Goal: Task Accomplishment & Management: Manage account settings

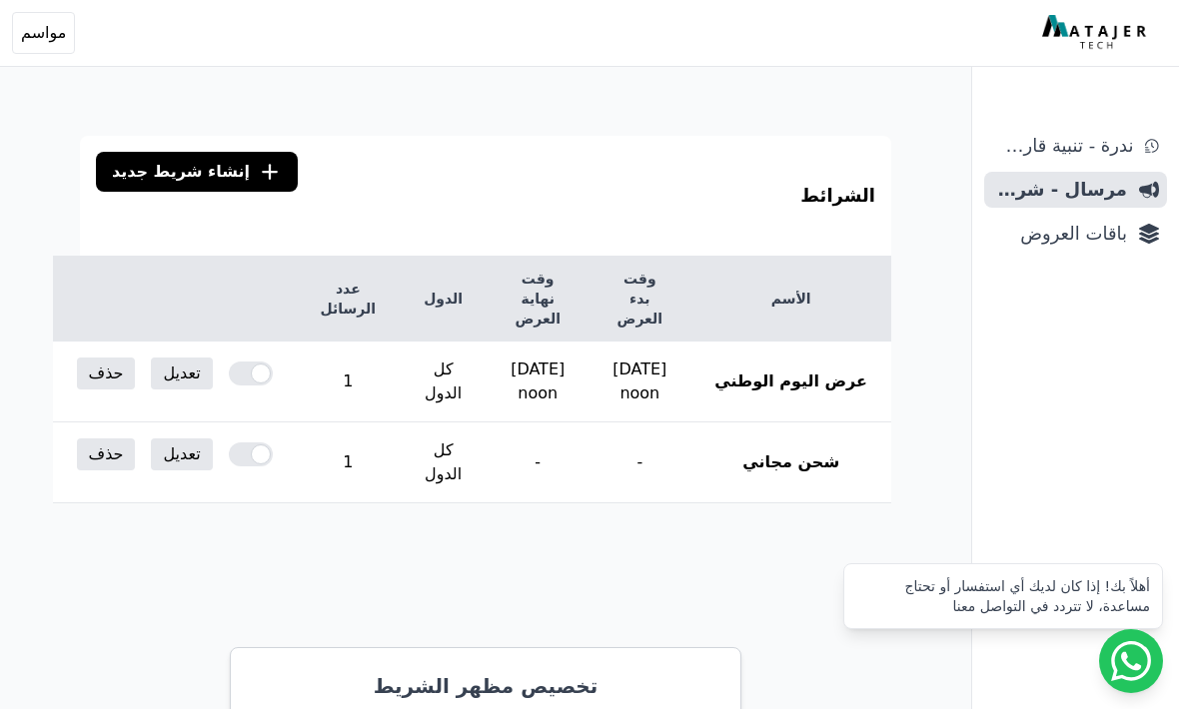
click at [690, 409] on td "[DATE] noon" at bounding box center [639, 382] width 102 height 81
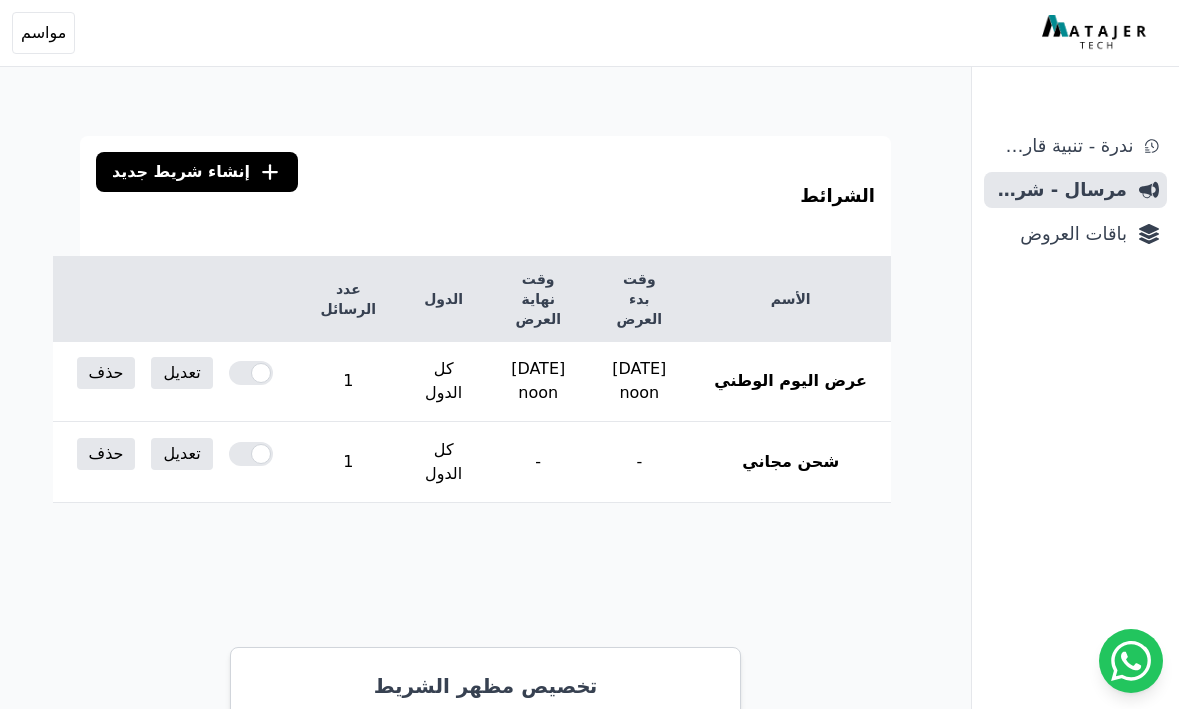
click at [816, 400] on th "عرض اليوم الوطني" at bounding box center [790, 382] width 201 height 81
click at [204, 381] on link "تعديل" at bounding box center [181, 374] width 61 height 32
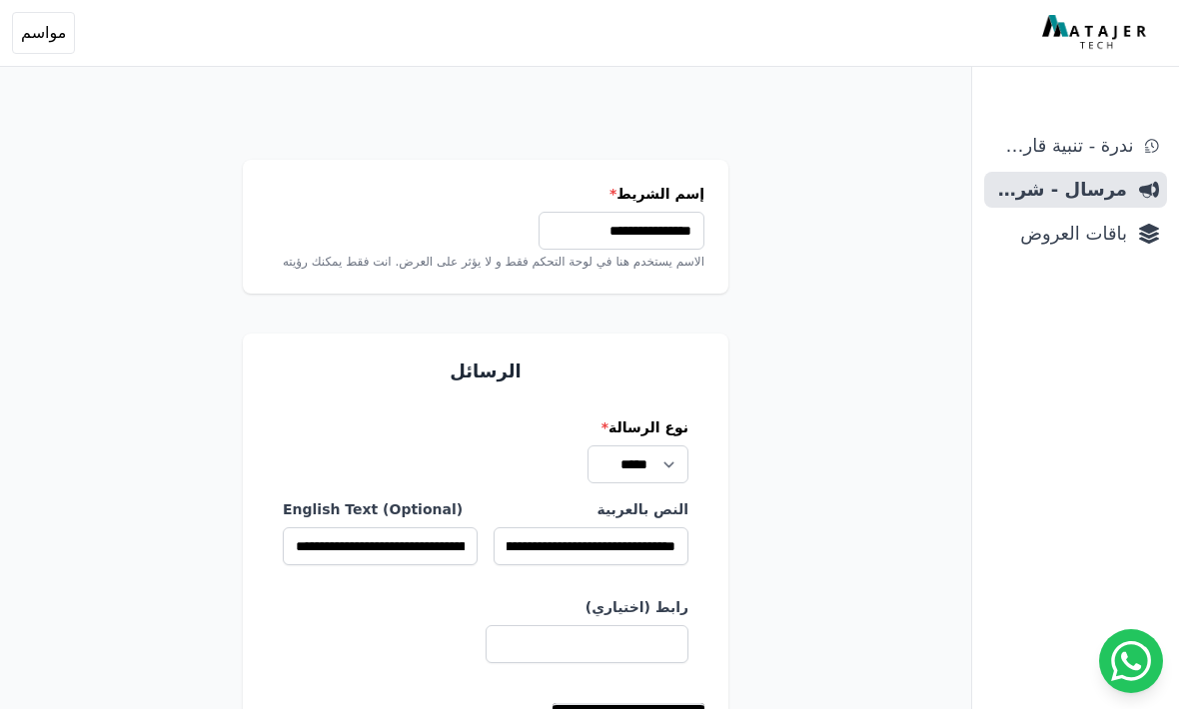
select select
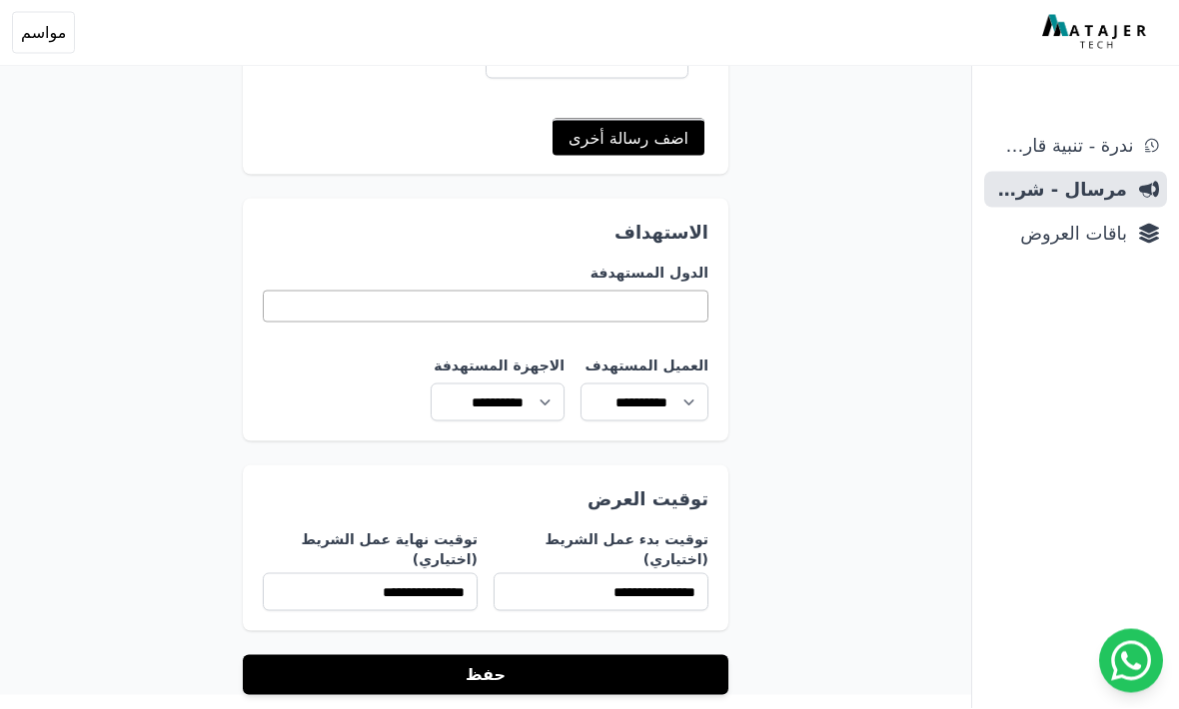
scroll to position [584, 0]
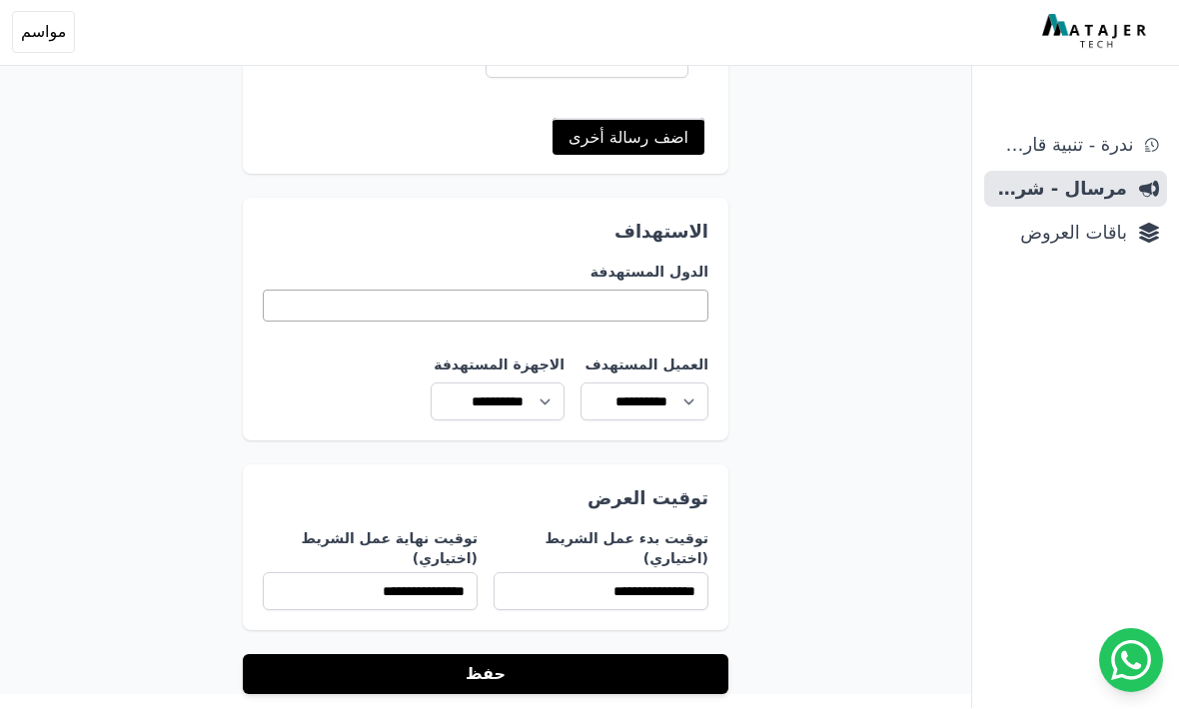
click at [605, 677] on button "حفظ" at bounding box center [485, 675] width 485 height 40
